Goal: Find specific page/section: Find specific page/section

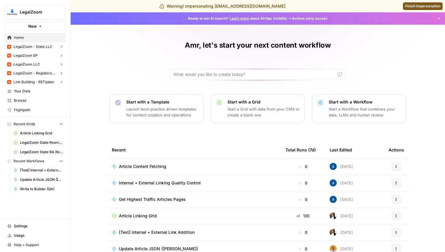
click at [31, 63] on span "LegalZoom LLC" at bounding box center [27, 64] width 26 height 5
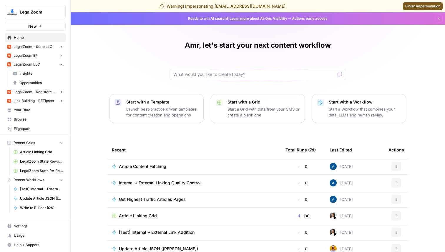
click at [34, 73] on span "Insights" at bounding box center [41, 73] width 44 height 5
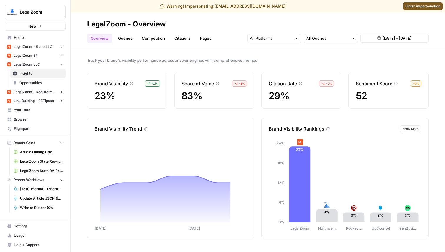
click at [23, 66] on span "LegalZoom LLC" at bounding box center [27, 64] width 26 height 5
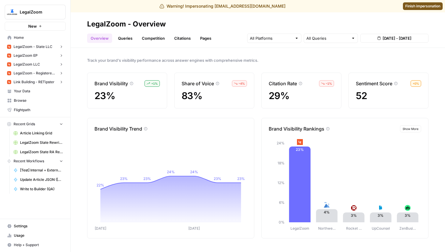
click at [23, 66] on span "LegalZoom LLC" at bounding box center [27, 64] width 26 height 5
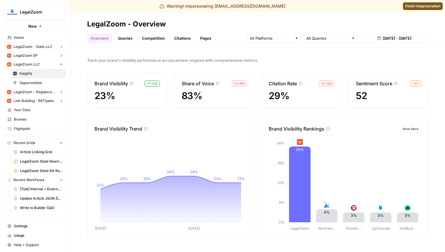
click at [26, 72] on span "Insights" at bounding box center [41, 73] width 44 height 5
